Goal: Subscribe to service/newsletter

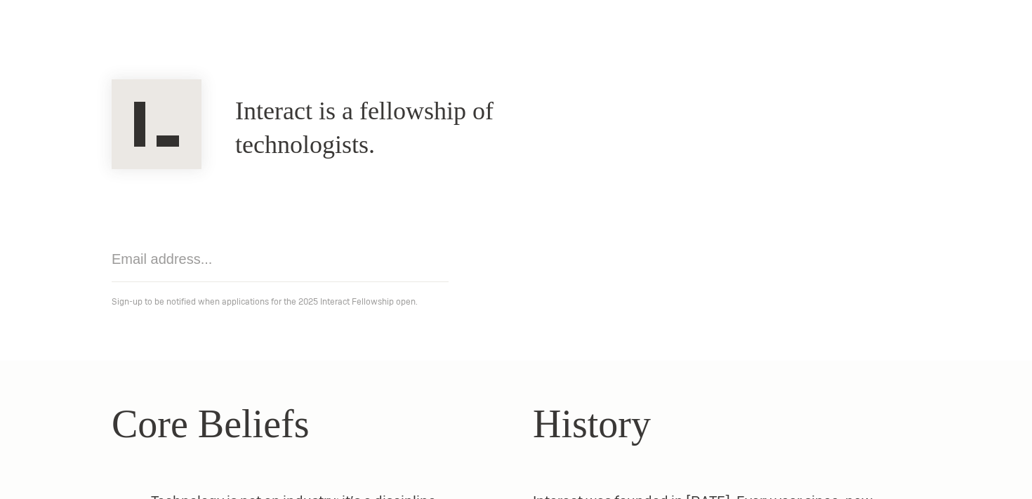
scroll to position [91, 0]
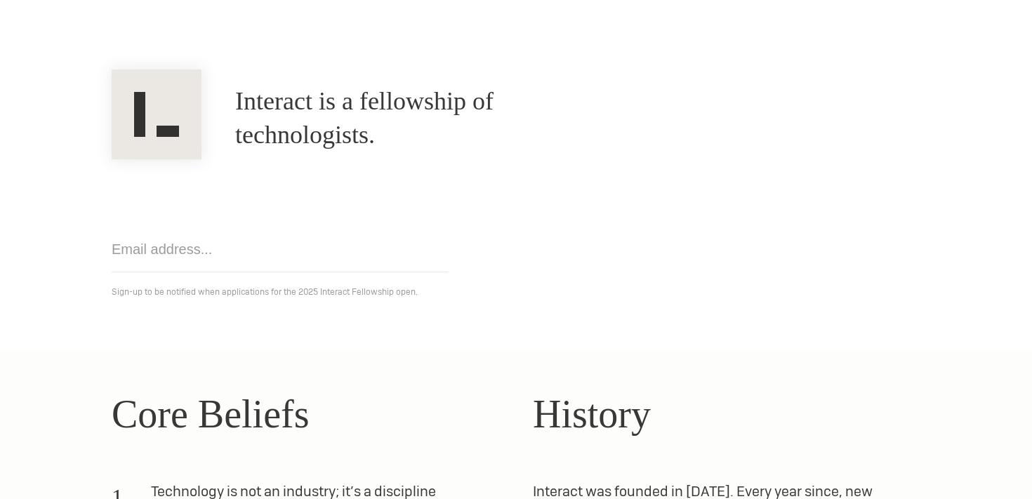
click at [294, 247] on input "email" at bounding box center [280, 250] width 337 height 46
type input "[EMAIL_ADDRESS][DOMAIN_NAME]"
click input "Get notified" at bounding box center [0, 0] width 0 height 0
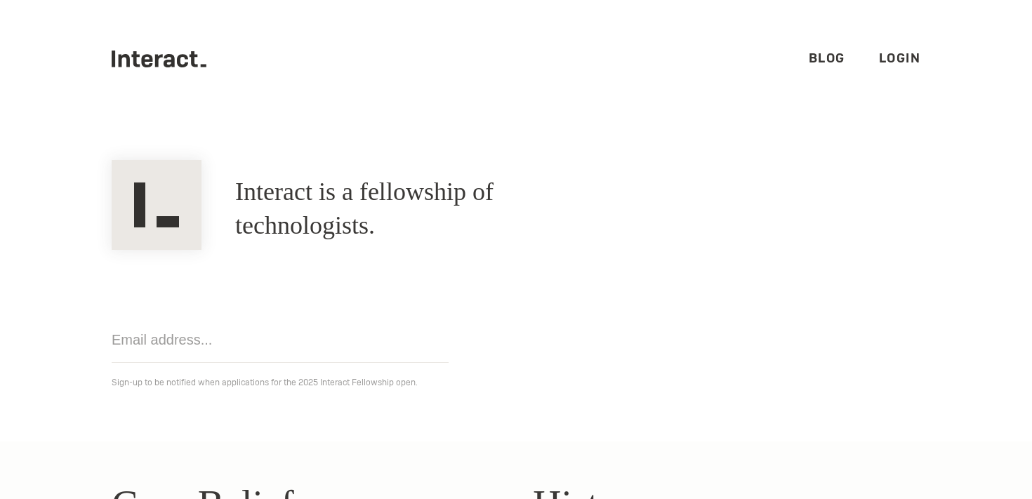
click at [830, 58] on link "Blog" at bounding box center [827, 58] width 37 height 16
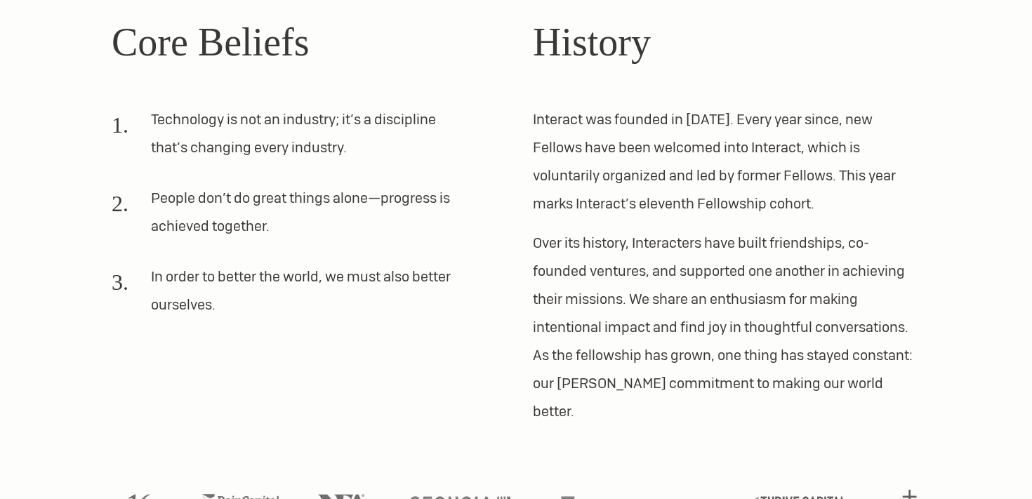
scroll to position [412, 0]
